Goal: Task Accomplishment & Management: Use online tool/utility

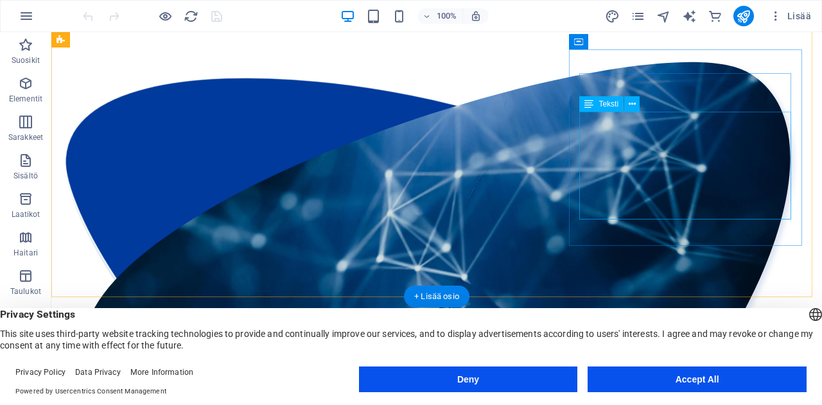
scroll to position [1583, 0]
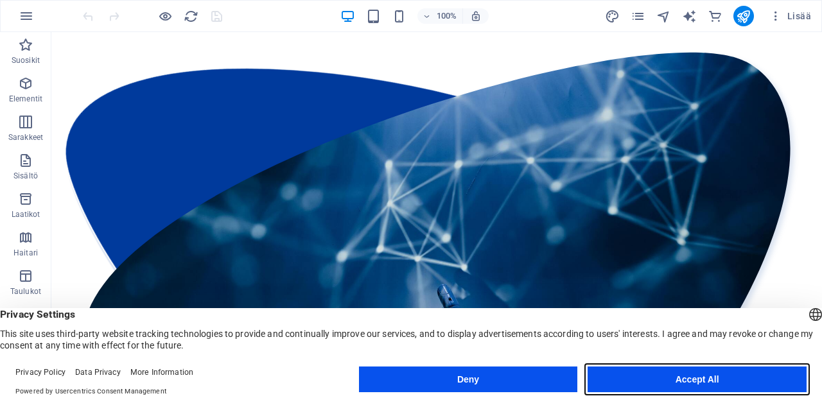
click at [703, 373] on button "Accept All" at bounding box center [697, 380] width 219 height 26
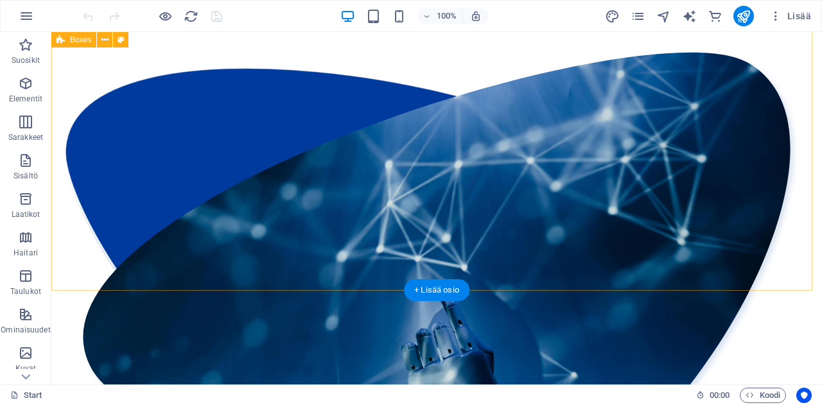
scroll to position [1749, 0]
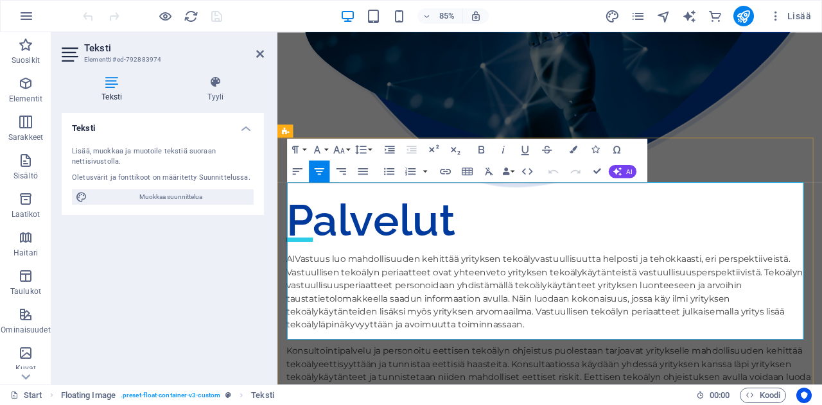
scroll to position [1739, 0]
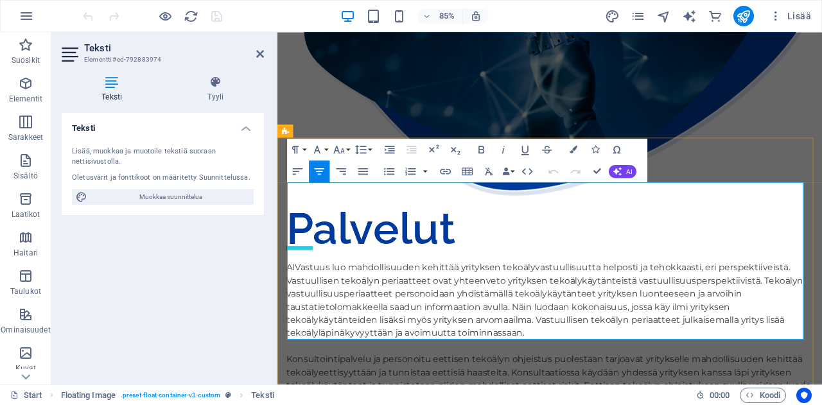
drag, startPoint x: 801, startPoint y: 246, endPoint x: 506, endPoint y: 248, distance: 294.8
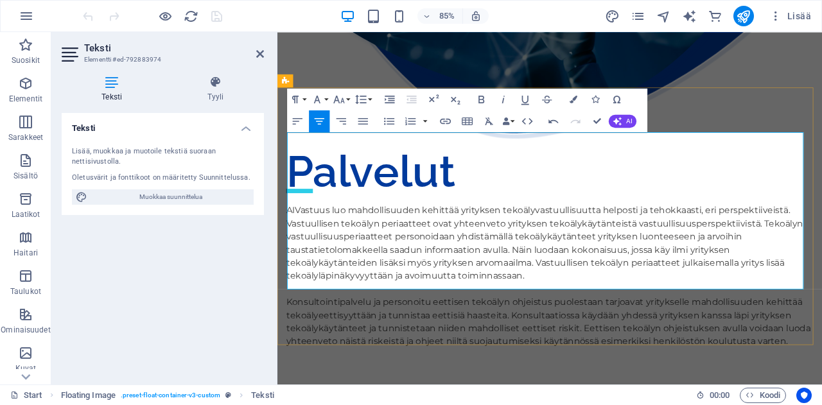
scroll to position [1815, 0]
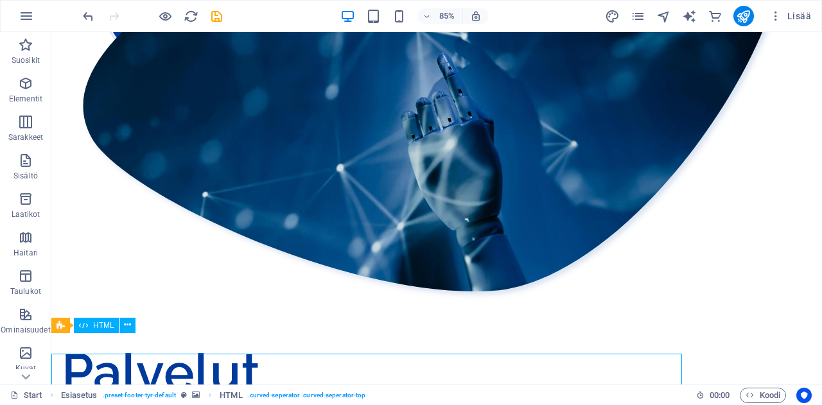
scroll to position [1844, 0]
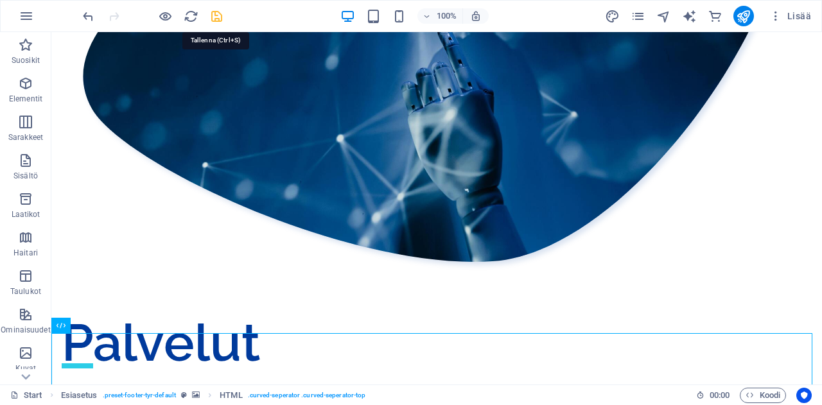
click at [217, 13] on icon "save" at bounding box center [216, 16] width 15 height 15
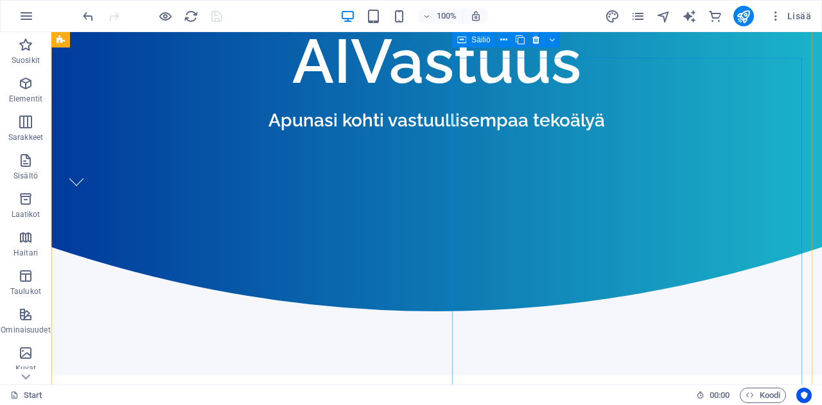
scroll to position [0, 0]
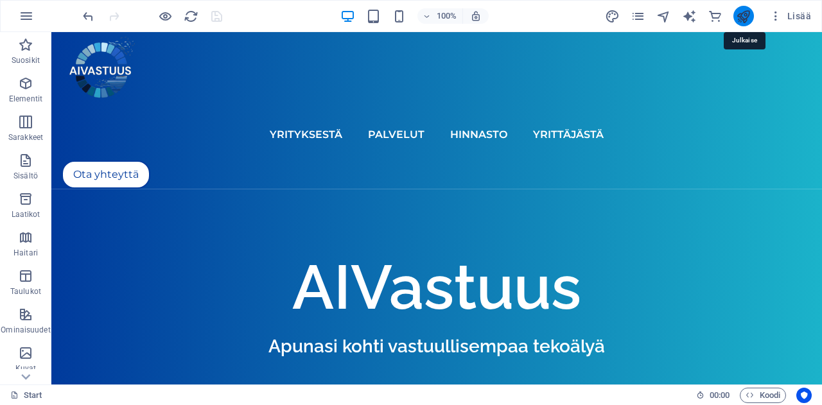
click at [743, 22] on icon "publish" at bounding box center [743, 16] width 15 height 15
